Goal: Use online tool/utility: Use online tool/utility

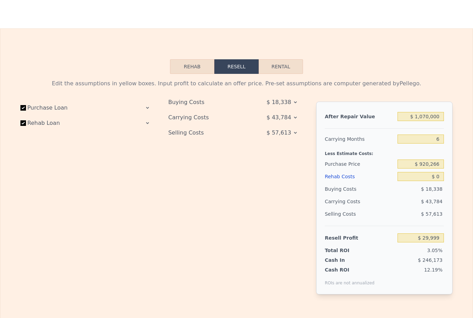
scroll to position [911, 0]
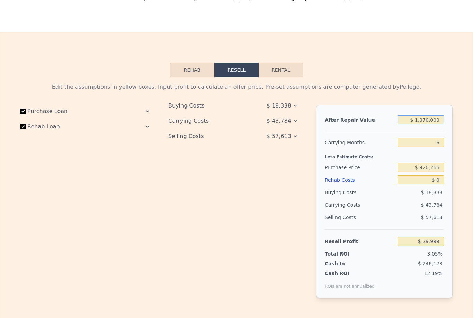
click at [430, 118] on input "$ 1,070,000" at bounding box center [421, 119] width 46 height 9
type input "$ 10,000"
type input "-$ 971,351"
type input "$ 1,000"
type input "-$ 979,853"
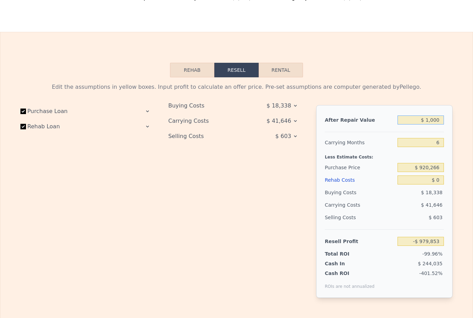
type input "$ 11,000"
type input "-$ 970,407"
type input "$ 110,000"
type input "-$ 876,884"
type input "$ 1,100,000"
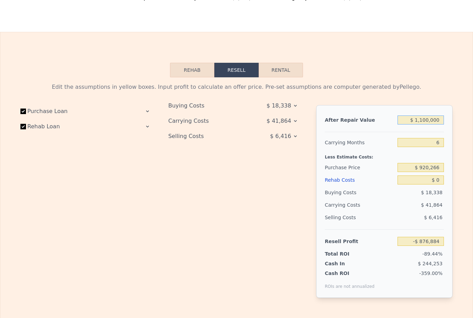
type input "$ 58,339"
type input "$ 11,000,000"
type input "$ 9,410,572"
type input "$ 1,100,000"
type input "$ 58,339"
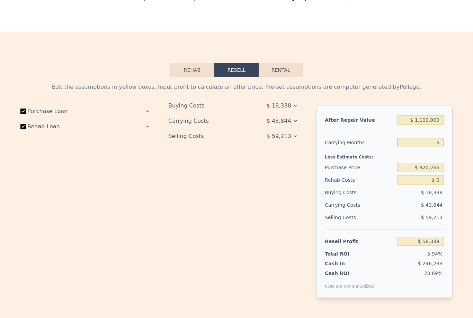
click at [441, 145] on input "6" at bounding box center [421, 142] width 46 height 9
type input "5"
type input "$ 65,647"
type input "5"
click at [437, 165] on input "$ 920,266" at bounding box center [421, 167] width 46 height 9
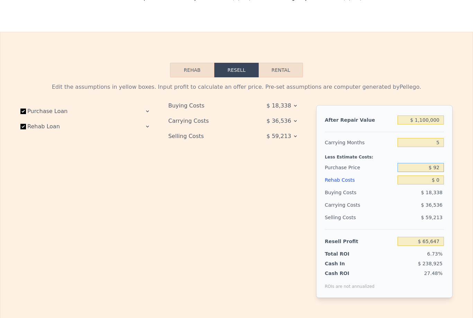
type input "$ 9"
type input "$ 840,000"
click at [437, 182] on input "$ 0" at bounding box center [421, 179] width 46 height 9
type input "$ 150,409"
type input "$ 90"
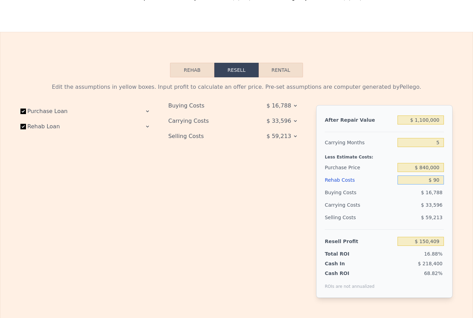
type input "$ 150,313"
type input "$ 900"
type input "$ 149,460"
type input "$ 9,000"
type input "$ 140,935"
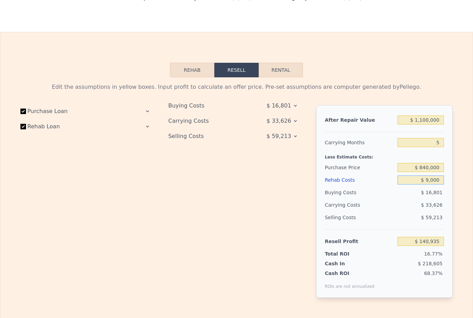
type input "$ 90,000"
type input "$ 55,669"
click at [351, 170] on div "Purchase Price" at bounding box center [360, 167] width 70 height 12
click at [145, 114] on icon at bounding box center [148, 111] width 6 height 6
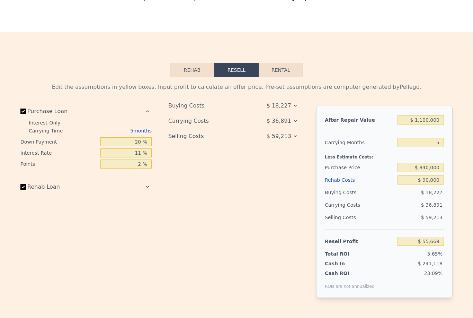
click at [151, 128] on div "5 months" at bounding box center [114, 130] width 75 height 11
click at [143, 140] on input "20 %" at bounding box center [126, 141] width 51 height 9
type input "2 %"
type input "$ 45,715"
type input "0 %"
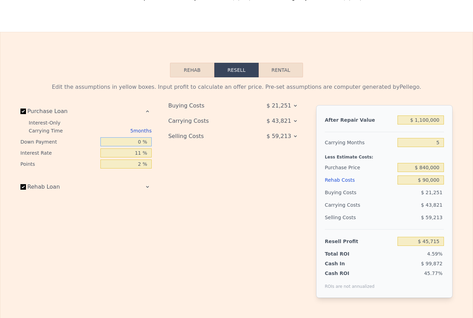
type input "$ 44,609"
click at [144, 155] on input "11 %" at bounding box center [126, 152] width 51 height 9
type input "1 %"
type input "$ 79,609"
type input "10 %"
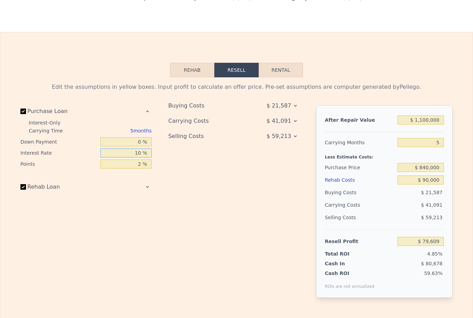
type input "$ 48,109"
type input "10 %"
click at [144, 165] on input "2 %" at bounding box center [126, 163] width 51 height 9
type input "0 %"
type input "$ 64,909"
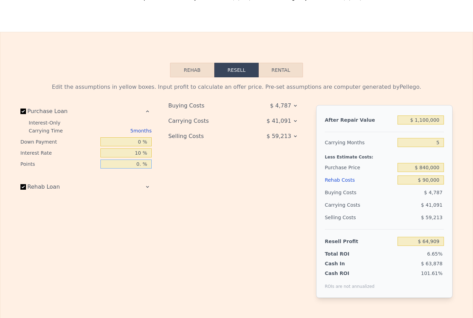
type input "0.7 %"
type input "$ 59,029"
type input "0.75 %"
type input "$ 58,609"
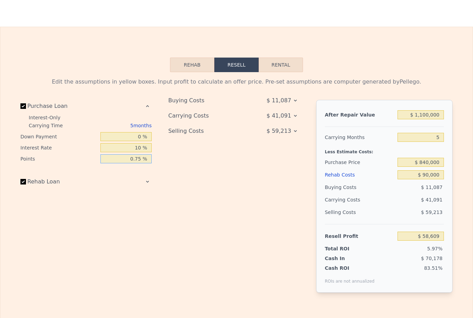
type input "0.75 %"
click at [150, 181] on icon at bounding box center [148, 182] width 6 height 6
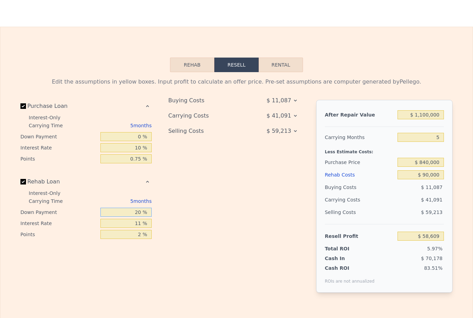
click at [146, 211] on input "20 %" at bounding box center [126, 212] width 51 height 9
type input "2 %"
type input "$ 57,540"
type input "0 %"
type input "$ 57,424"
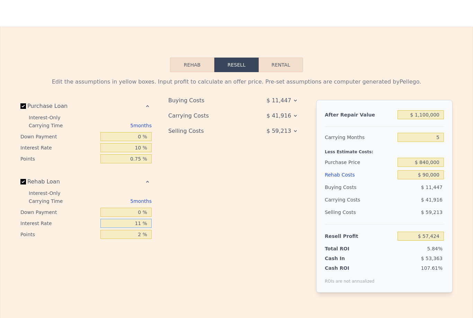
click at [146, 222] on input "11 %" at bounding box center [126, 223] width 51 height 9
type input "1 %"
type input "$ 61,174"
type input "10 %"
type input "$ 57,799"
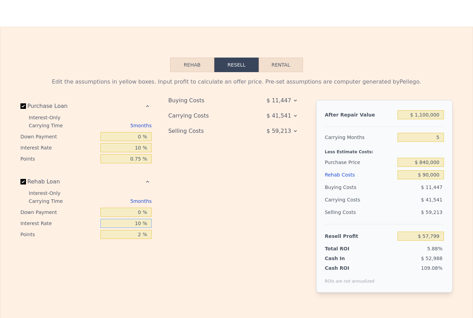
type input "10 %"
click at [149, 235] on input "2 %" at bounding box center [126, 234] width 51 height 9
type input "1 %"
type input "$ 58,699"
type input "0 %"
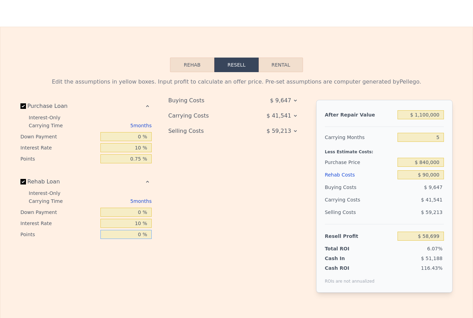
type input "$ 59,599"
type input "0.7 %"
type input "$ 58,969"
type input "0.75 %"
type input "$ 58,924"
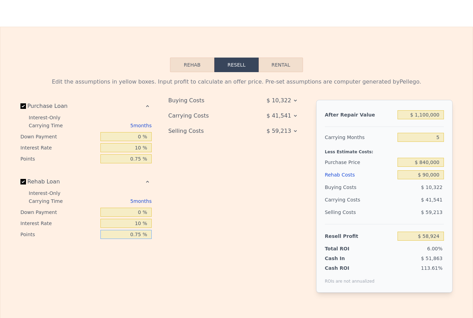
type input "0.75 %"
click at [236, 221] on div "Buying Costs $ 10,322 Carrying Costs $ 41,541 Selling Costs $ 59,213" at bounding box center [236, 202] width 137 height 204
click at [429, 164] on input "$ 840,000" at bounding box center [421, 162] width 46 height 9
type input "$ 830,000"
type input "$ 69,447"
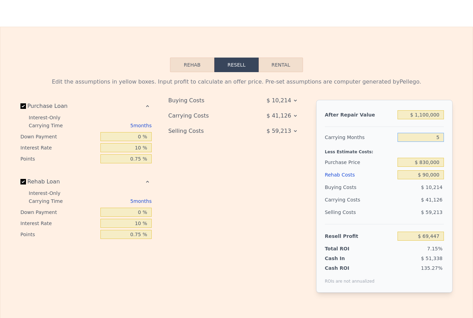
click at [444, 138] on input "5" at bounding box center [421, 137] width 46 height 9
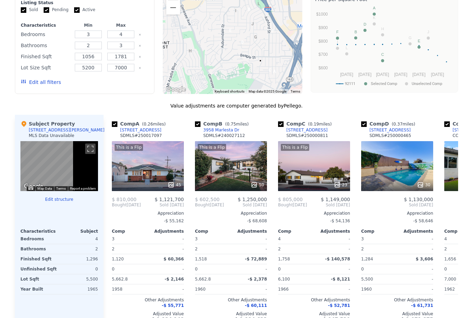
scroll to position [0, 0]
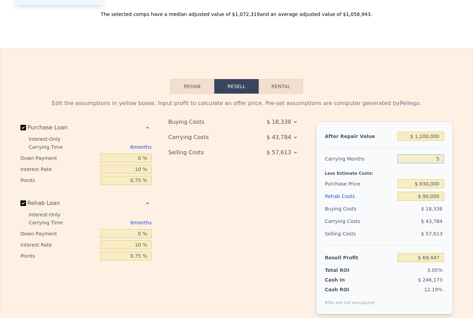
type input "$ 1,070,000"
type input "6"
type input "$ 0"
type input "$ 29,999"
click at [430, 140] on input "$ 1,070,000" at bounding box center [421, 136] width 46 height 9
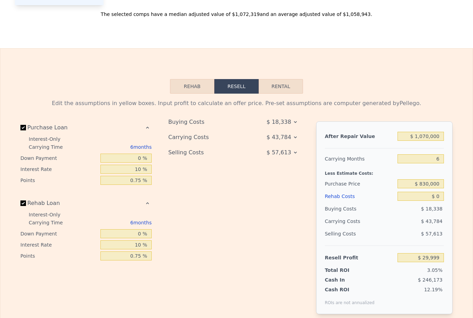
click at [424, 130] on div "$ 1,070,000" at bounding box center [421, 136] width 46 height 12
click at [427, 135] on input "$ 1,070,000" at bounding box center [421, 136] width 46 height 9
type input "$ 107,000"
type input "-$ 879,718"
type input "$ 10,000"
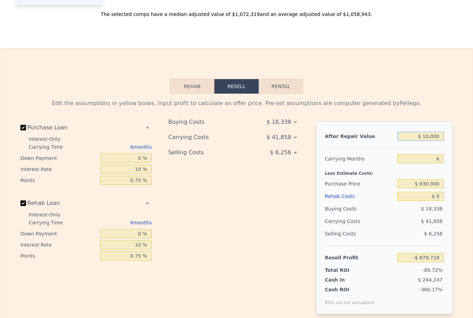
type input "-$ 971,351"
type input "$ 1,000"
type input "-$ 979,853"
type input "$ 11,000"
type input "-$ 970,407"
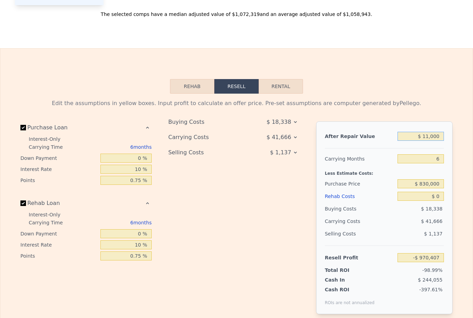
type input "$ 110,000"
type input "-$ 876,884"
type input "$ 1,100,000"
click at [406, 179] on input "$ 830,000" at bounding box center [421, 183] width 46 height 9
click at [436, 193] on input "$ 0" at bounding box center [421, 196] width 46 height 9
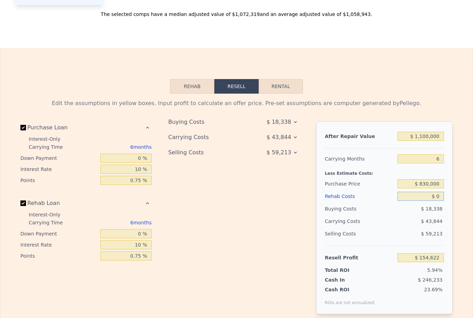
type input "$ 154,321"
type input "$ 90"
type input "$ 154,224"
type input "$ 900"
type input "$ 153,365"
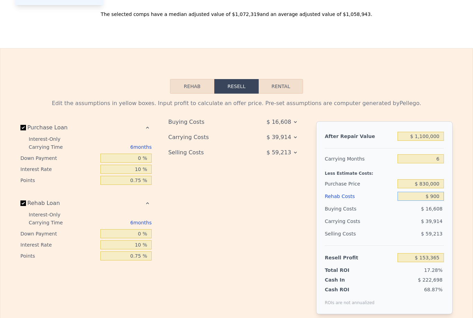
type input "$ 9,000"
type input "$ 144,781"
type input "$ 90,000"
type input "$ 58,921"
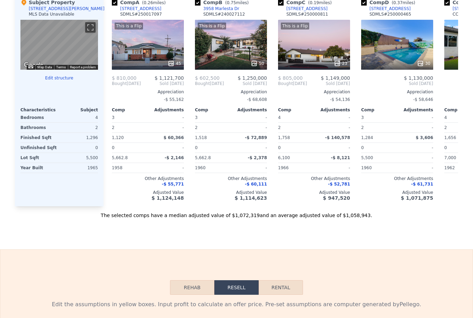
scroll to position [694, 0]
click at [145, 38] on div "This is a Flip 45" at bounding box center [148, 45] width 72 height 50
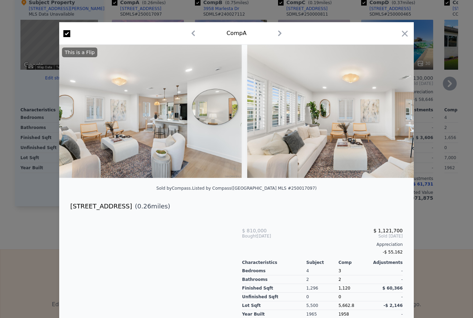
scroll to position [0, 214]
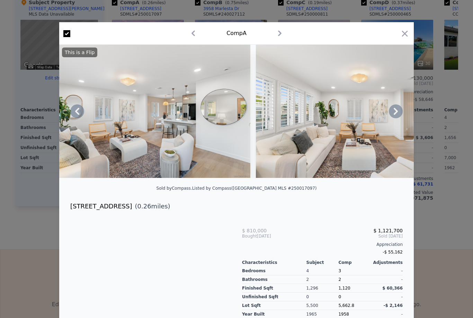
click at [393, 112] on icon at bounding box center [396, 111] width 14 height 14
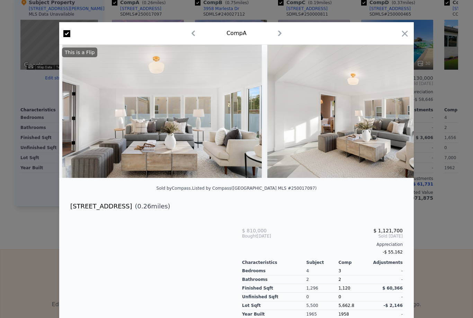
scroll to position [0, 3169]
click at [411, 29] on div "Comp A" at bounding box center [236, 33] width 355 height 23
click at [405, 36] on icon "button" at bounding box center [405, 34] width 10 height 10
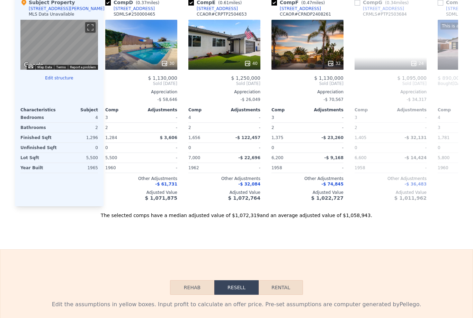
scroll to position [0, 257]
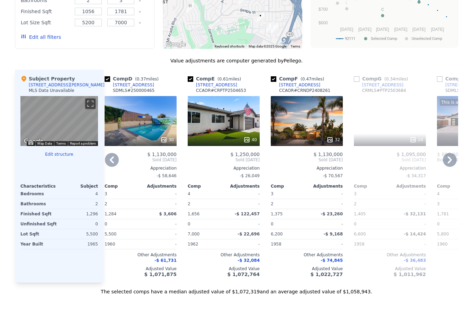
click at [279, 165] on div "Appreciation" at bounding box center [307, 168] width 72 height 6
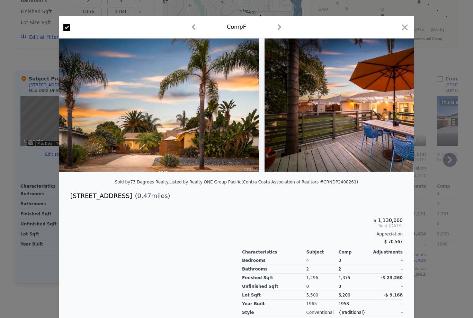
scroll to position [6, 0]
click at [405, 25] on icon "button" at bounding box center [405, 28] width 10 height 10
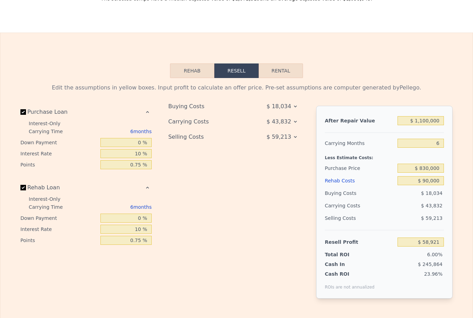
scroll to position [913, 0]
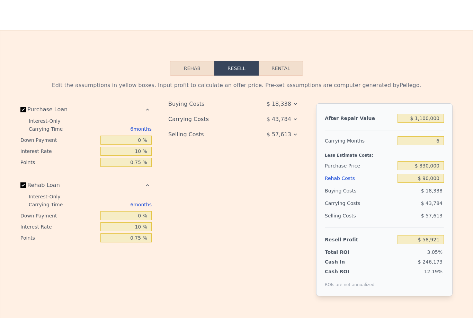
type input "$ 1,070,000"
type input "$ 0"
type input "$ 29,999"
click at [437, 176] on input "$ 0" at bounding box center [421, 178] width 46 height 9
type input "$ 90"
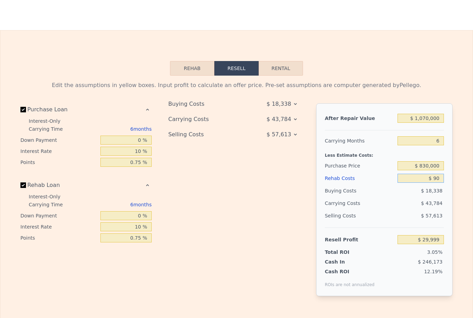
type input "$ 29,902"
type input "$ 900"
type input "$ 29,043"
type input "$ 9,000"
type input "$ 20,459"
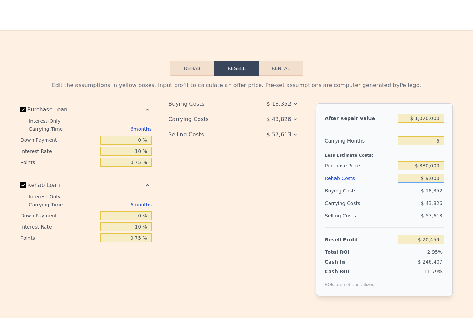
type input "$ 90,000"
type input "-$ 65,401"
click at [453, 210] on div "After Repair Value $ 1,070,000 Carrying Months 6 Less Estimate Costs: Purchase …" at bounding box center [384, 199] width 137 height 193
click at [453, 211] on div "After Repair Value $ 1,070,000 Carrying Months 6 Less Estimate Costs: Purchase …" at bounding box center [384, 199] width 137 height 193
click at [442, 142] on input "6" at bounding box center [421, 140] width 46 height 9
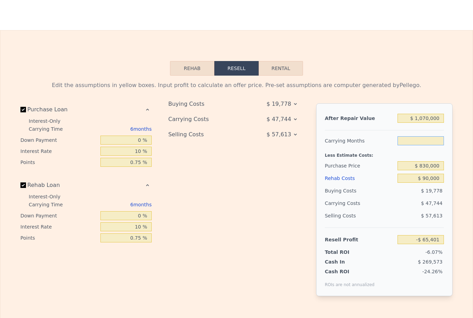
type input "5"
type input "-$ 57,443"
type input "5"
click at [436, 176] on input "$ 90,000" at bounding box center [421, 178] width 46 height 9
click at [430, 169] on input "$ 830,000" at bounding box center [421, 165] width 46 height 9
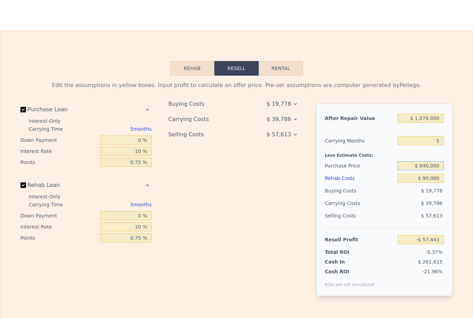
type input "$ 840,000"
click at [433, 118] on input "$ 1,070,000" at bounding box center [421, 118] width 46 height 9
type input "$ 27,319"
type input "$ 107,000"
type input "-$ 882,719"
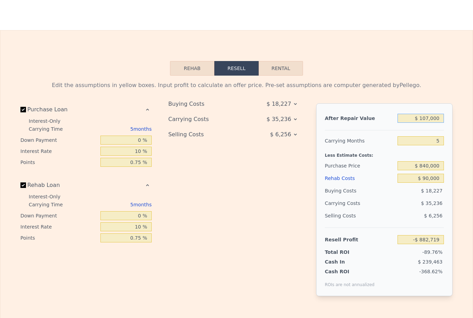
type input "$ 10,000"
type input "-$ 974,385"
type input "$ 109,000"
type input "-$ 880,830"
type input "$ 1,090,000"
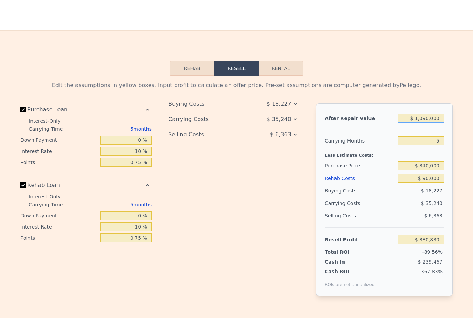
type input "$ 46,218"
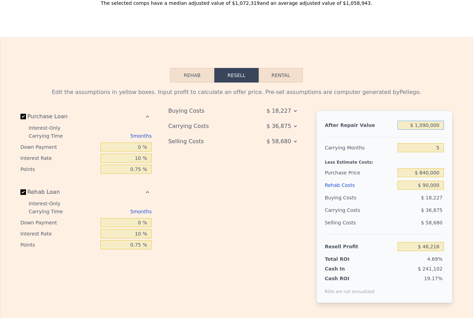
scroll to position [906, 0]
click at [429, 123] on input "$ 1,090,000" at bounding box center [421, 125] width 46 height 9
click at [427, 122] on input "$ 1,090,000" at bounding box center [421, 125] width 46 height 9
type input "$ 10,000"
type input "-$ 974,385"
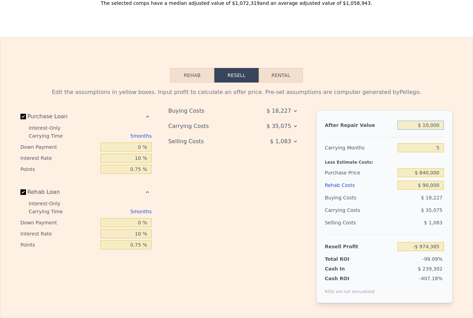
type input "$ 1,000"
type input "-$ 982,890"
type input "$ 11,000"
type input "-$ 973,440"
type input "$ 112,000"
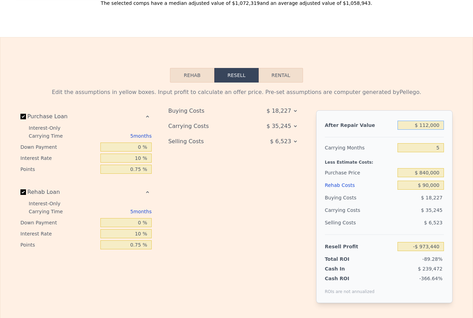
type input "-$ 877,995"
type input "$ 1,125,000"
type input "$ 79,294"
click at [432, 188] on input "$ 90,000" at bounding box center [421, 185] width 46 height 9
type input "$ 9,000"
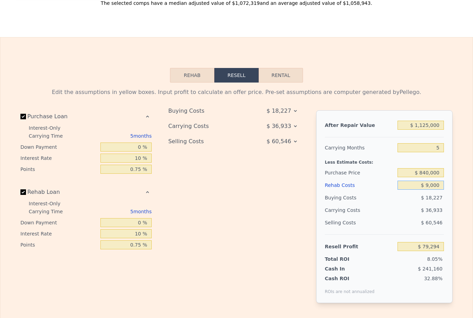
type input "$ 164,560"
type input "$ 000"
type input "$ 174,034"
type input "$ 1,000"
type input "$ 172,983"
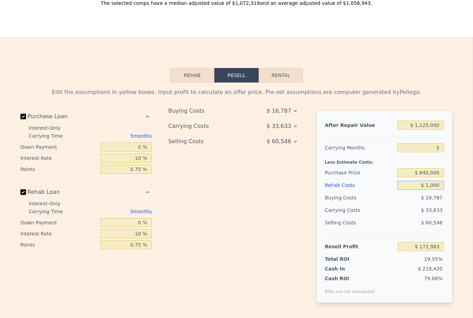
type input "$ 11,000"
type input "$ 162,453"
type input "$ 110,000"
type input "$ 58,239"
type input "$ 110,000"
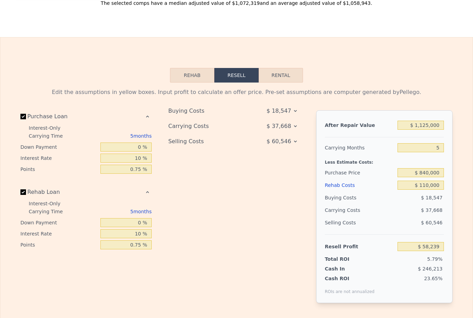
click at [398, 212] on div "$ 37,668" at bounding box center [407, 210] width 73 height 12
click at [441, 147] on input "5" at bounding box center [421, 147] width 46 height 9
type input "4"
type input "$ 65,772"
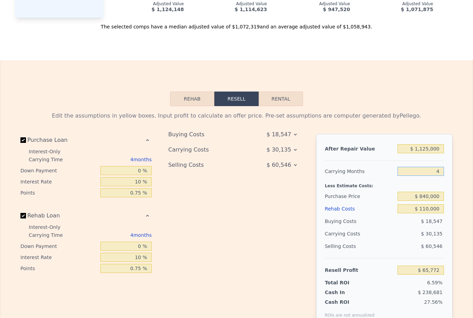
scroll to position [922, 0]
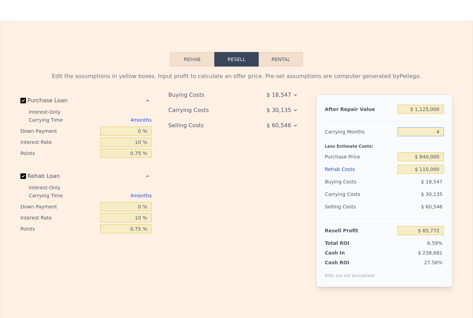
type input "4"
click at [414, 263] on div "27.56%" at bounding box center [410, 268] width 67 height 19
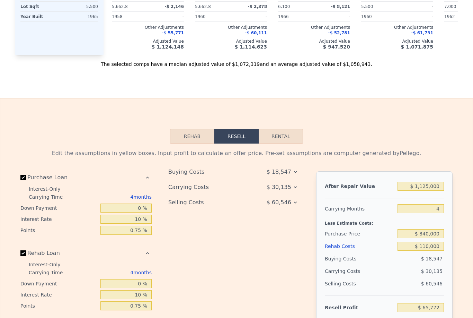
scroll to position [916, 0]
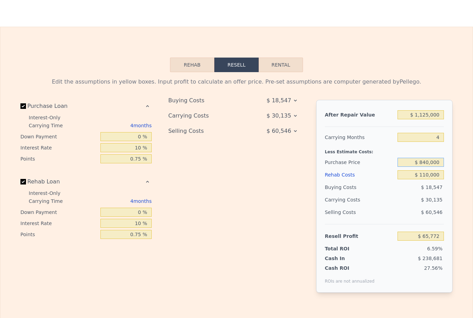
click at [432, 162] on input "$ 840,000" at bounding box center [421, 162] width 46 height 9
type input "$ 1,070,000"
type input "6"
type input "$ 0"
click at [441, 174] on input "$ 0" at bounding box center [421, 174] width 46 height 9
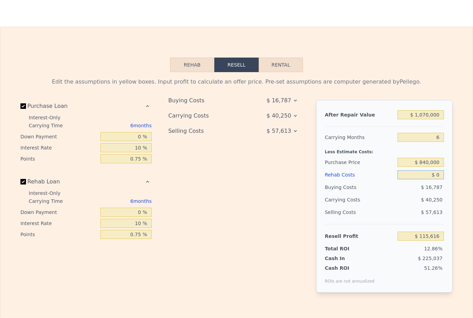
type input "$ 115,350"
type input "$ 1"
type input "$ 115,349"
type input "$ 11"
type input "$ 115,339"
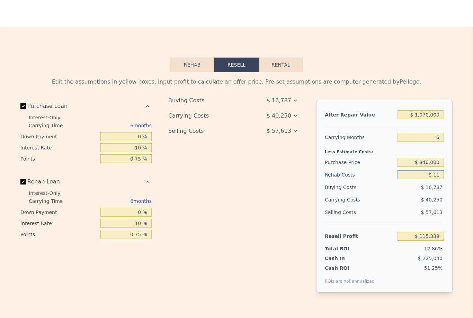
type input "$ 110"
type input "$ 115,232"
type input "$ 1,100"
type input "$ 114,184"
type input "$ 11,000"
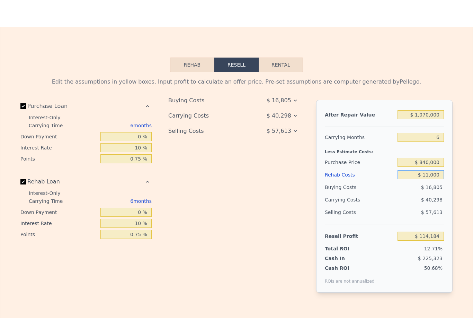
type input "$ 103,688"
type input "$ 110,000"
type input "-$ 1,252"
type input "$ 11,000"
type input "$ 103,688"
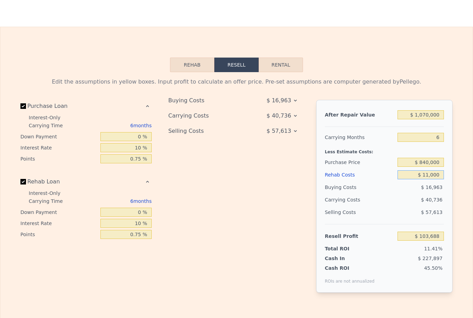
type input "$ 1,100"
type input "$ 114,184"
type input "$ 110"
type input "$ 115,232"
type input "$ 11"
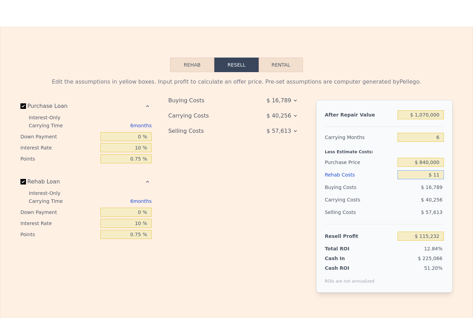
type input "$ 115,339"
type input "$ 115"
type input "$ 115,227"
type input "$ 1,150"
type input "$ 114,134"
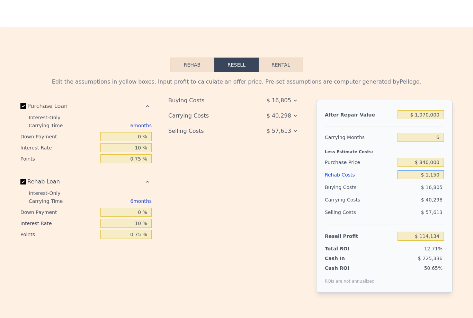
type input "$ 11,500"
type input "$ 103,162"
type input "$ 115,000"
type input "-$ 6,548"
click at [423, 113] on input "$ 1,070,000" at bounding box center [421, 114] width 46 height 9
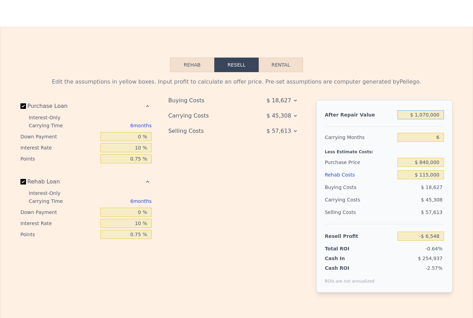
type input "$ 107,000"
type input "-$ 916,265"
type input "$ 10,000"
type input "-$ 1,007,898"
type input "$ 1,000"
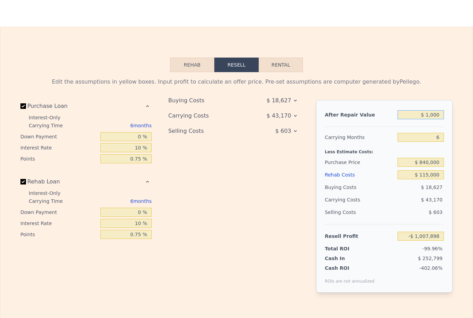
type input "-$ 1,016,400"
type input "$ 11,000"
type input "-$ 1,006,954"
type input "$ 110,000"
type input "-$ 913,431"
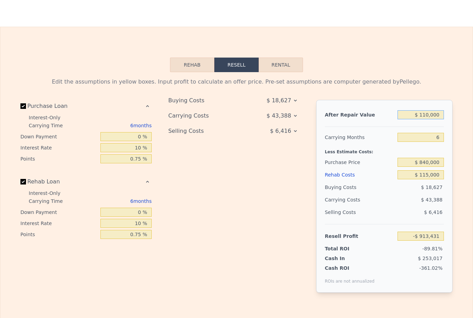
type input "-$ 110,000"
type input "-$ 1,121,259"
type input "-$ 11,000"
type input "-$ 1,027,736"
type input "-$ 1,000"
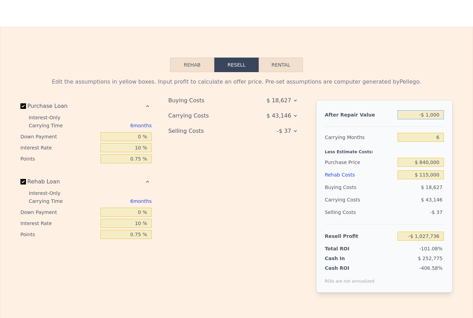
type input "-$ 1,018,290"
type input "-$ 000"
type input "-$ 1,017,345"
type input "-$ 1,000"
type input "-$ 1,018,290"
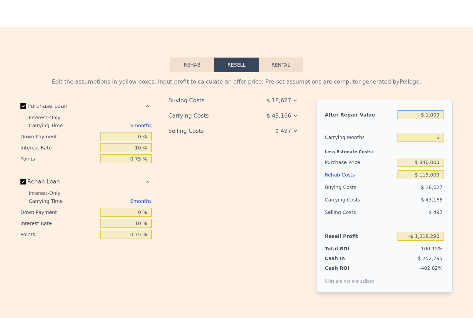
type input "-$ 11,000"
type input "-$ 1,027,736"
type input "-$ 110,000"
type input "-$ 1,121,259"
type input "-$ 1,100,000"
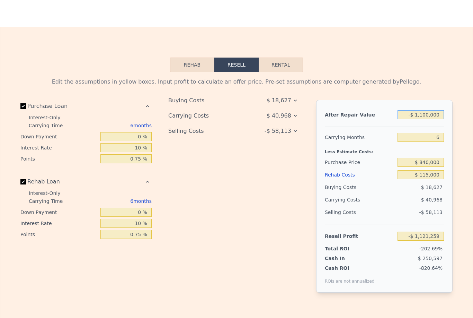
type input "-$ 2,056,482"
type input "-$ 11,000,000"
type input "-$ 11,408,715"
type input "-$ 1,100,000"
type input "-$ 2,056,482"
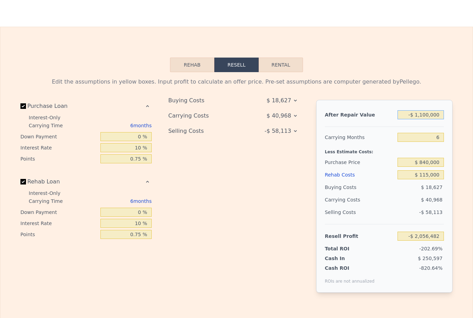
type input "-$ 110,000"
type input "-$ 1,121,259"
click at [441, 138] on input "6" at bounding box center [421, 137] width 46 height 9
click at [146, 132] on input "0 %" at bounding box center [126, 136] width 51 height 9
click at [427, 115] on input "$ 1,100,000" at bounding box center [421, 114] width 46 height 9
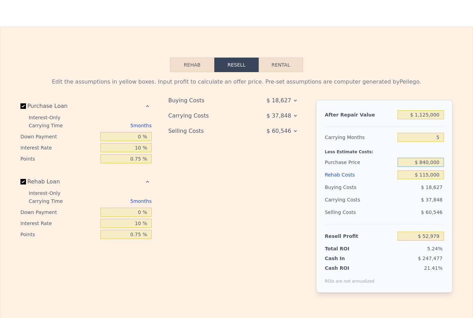
click at [430, 163] on input "$ 840,000" at bounding box center [421, 162] width 46 height 9
